Goal: Information Seeking & Learning: Find specific page/section

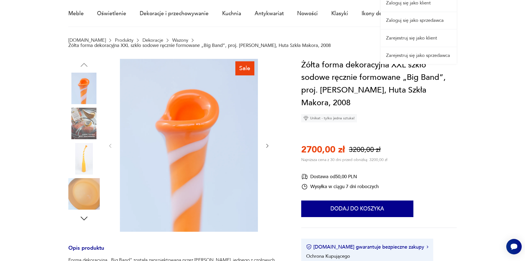
scroll to position [83, 0]
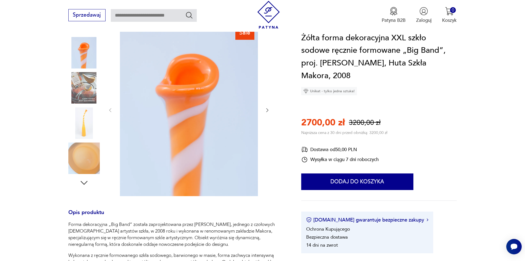
click at [84, 116] on img at bounding box center [83, 122] width 31 height 31
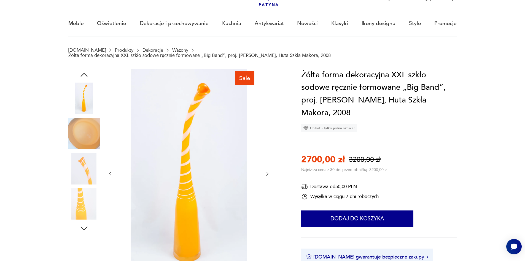
scroll to position [28, 0]
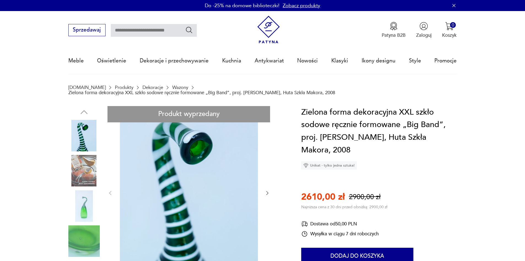
click at [172, 89] on link "Wazony" at bounding box center [180, 87] width 16 height 5
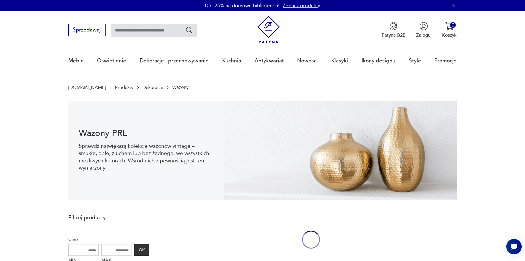
scroll to position [18, 0]
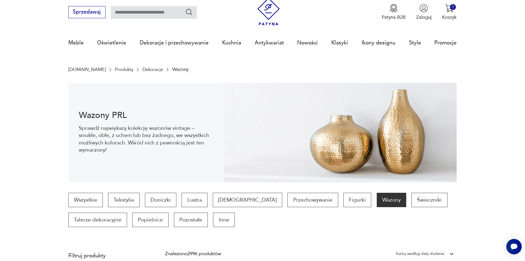
click at [138, 12] on input "text" at bounding box center [154, 12] width 86 height 13
type input "********"
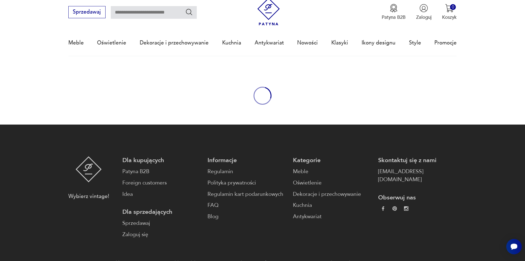
type input "********"
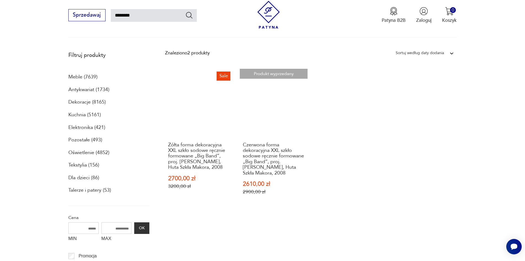
scroll to position [66, 0]
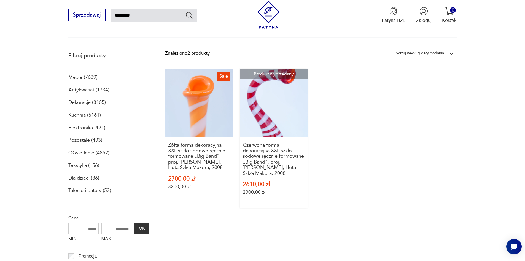
click at [290, 122] on link "Produkt wyprzedany Czerwona forma dekoracyjna XXL szkło sodowe ręcznie formowan…" at bounding box center [274, 138] width 68 height 139
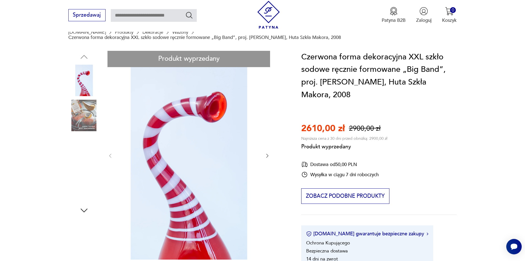
scroll to position [83, 0]
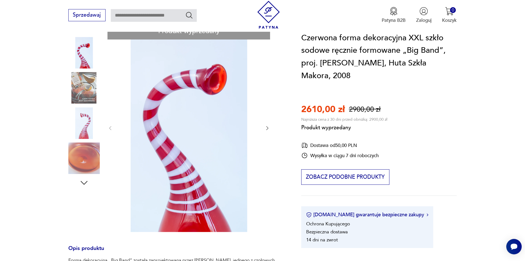
click at [74, 116] on div "Produkt wyprzedany Opis produktu Forma dekoracyjna „Big Band” została zaprojekt…" at bounding box center [176, 242] width 217 height 439
click at [88, 124] on div "Produkt wyprzedany Opis produktu Forma dekoracyjna „Big Band” została zaprojekt…" at bounding box center [176, 242] width 217 height 439
click at [82, 51] on div "Produkt wyprzedany Opis produktu Forma dekoracyjna „Big Band” została zaprojekt…" at bounding box center [176, 242] width 217 height 439
click at [86, 81] on div "Produkt wyprzedany Opis produktu Forma dekoracyjna „Big Band” została zaprojekt…" at bounding box center [176, 242] width 217 height 439
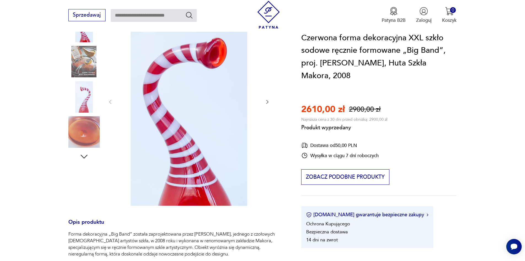
scroll to position [110, 0]
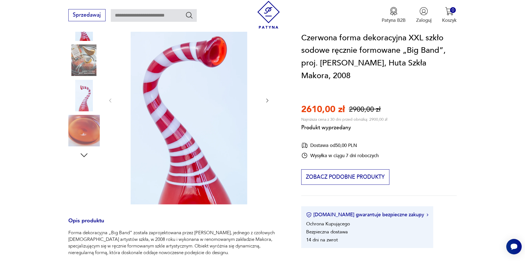
click at [81, 150] on div "Produkt wyprzedany Opis produktu Forma dekoracyjna „Big Band” została zaprojekt…" at bounding box center [176, 215] width 217 height 439
click at [83, 150] on div "Produkt wyprzedany Opis produktu Forma dekoracyjna „Big Band” została zaprojekt…" at bounding box center [176, 215] width 217 height 439
